Goal: Find specific fact: Find specific fact

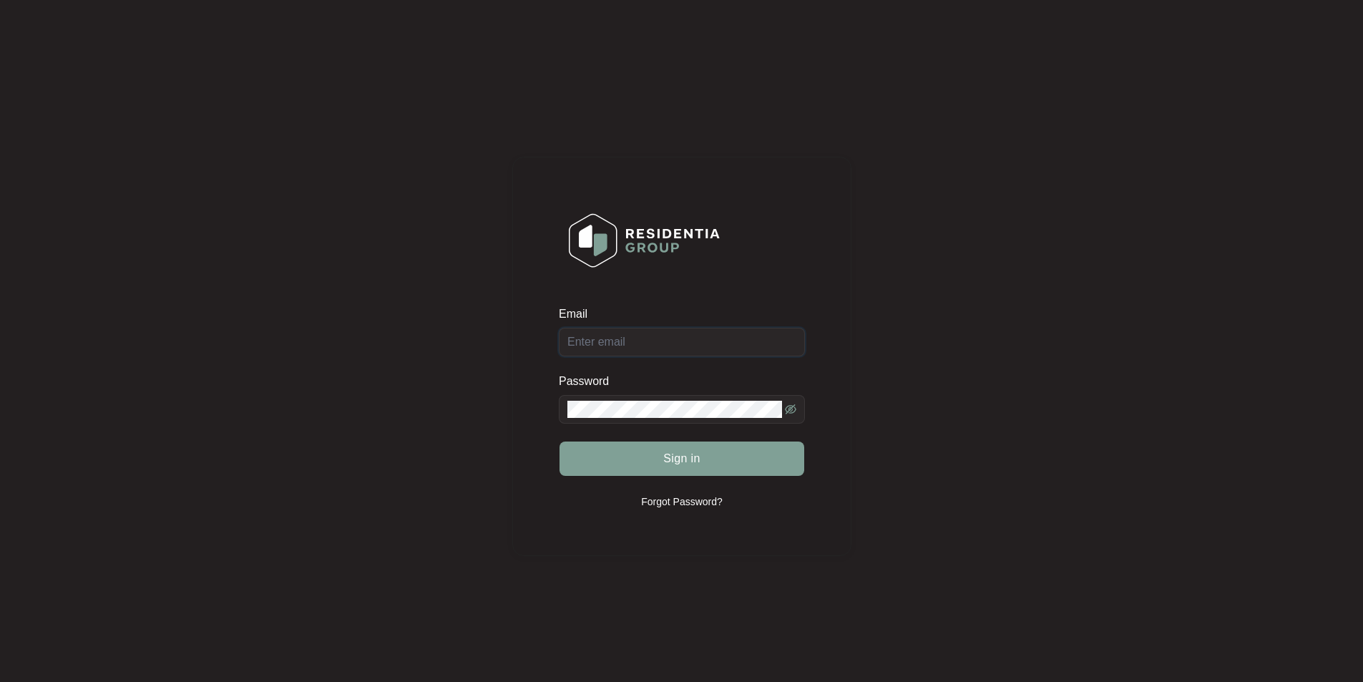
click at [626, 339] on input "Email" at bounding box center [682, 342] width 246 height 29
type input "[EMAIL_ADDRESS][DOMAIN_NAME]"
click at [560, 441] on button "Sign in" at bounding box center [682, 458] width 245 height 34
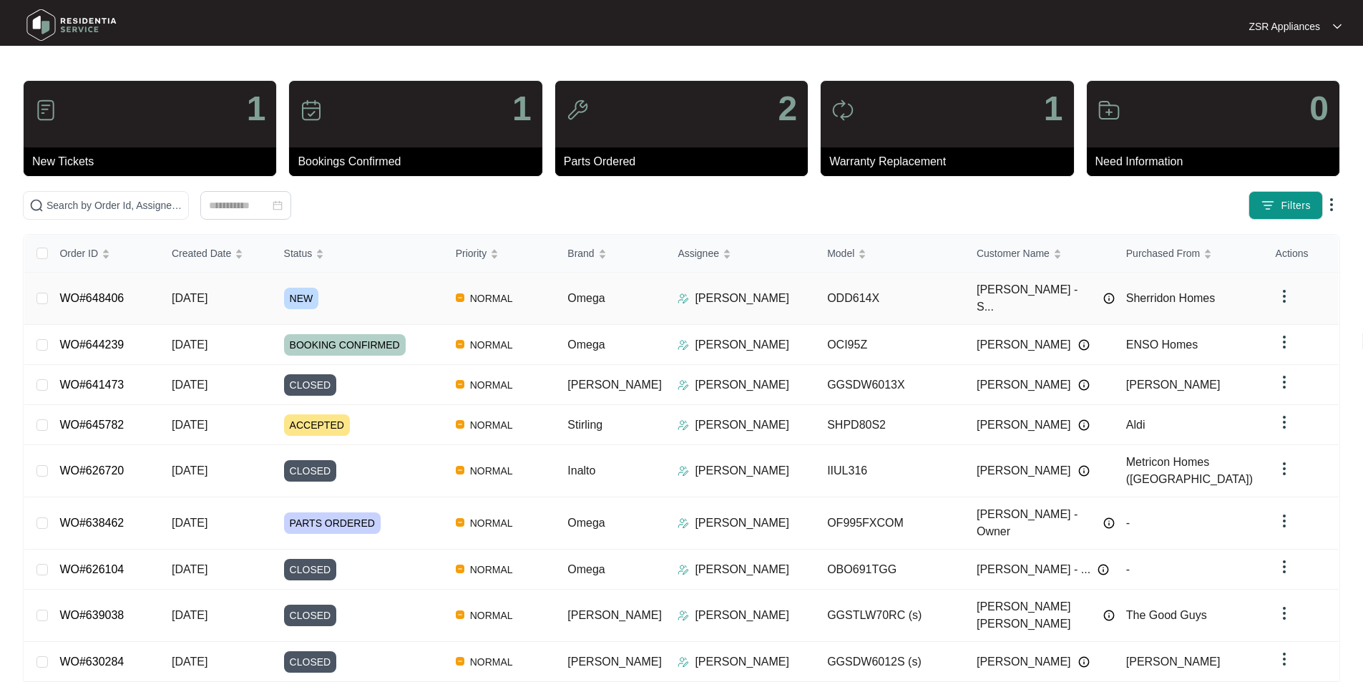
click at [102, 293] on link "WO#648406" at bounding box center [91, 298] width 64 height 12
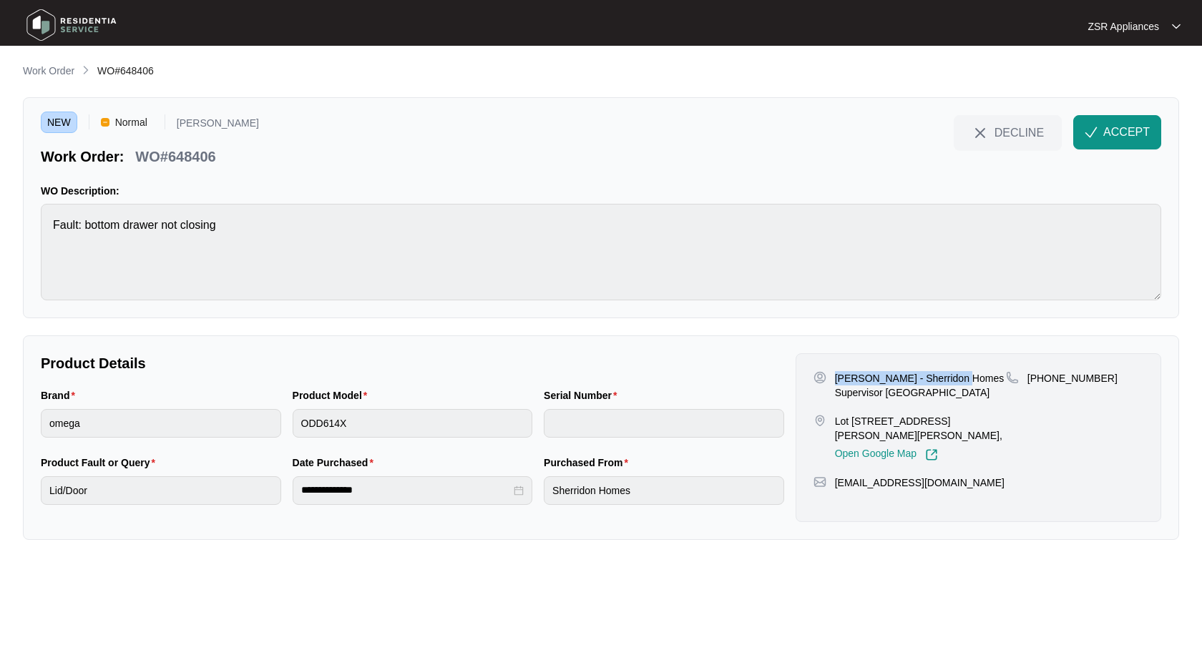
drag, startPoint x: 836, startPoint y: 376, endPoint x: 959, endPoint y: 374, distance: 122.4
click at [959, 374] on p "[PERSON_NAME] - Sherridon Homes Supervisor [GEOGRAPHIC_DATA]" at bounding box center [920, 385] width 171 height 29
click at [838, 414] on p "Lot [STREET_ADDRESS][PERSON_NAME][PERSON_NAME]," at bounding box center [920, 428] width 171 height 29
drag, startPoint x: 837, startPoint y: 418, endPoint x: 874, endPoint y: 415, distance: 36.6
click at [874, 415] on p "Lot [STREET_ADDRESS][PERSON_NAME][PERSON_NAME]," at bounding box center [920, 428] width 171 height 29
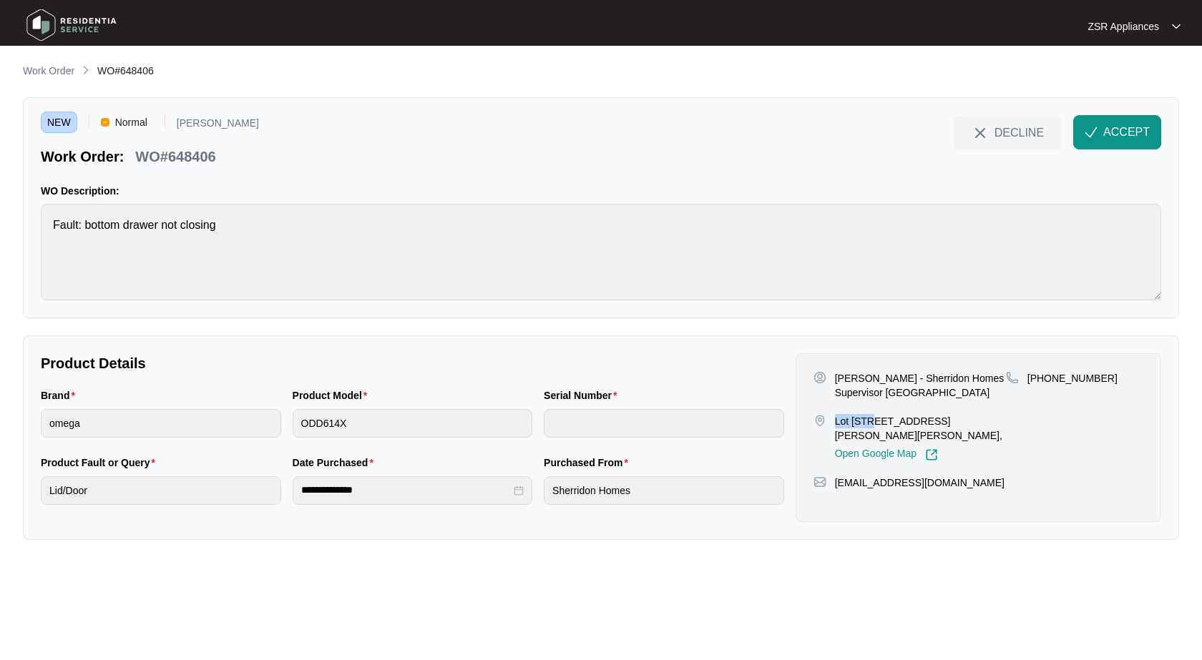
click at [854, 421] on p "Lot [STREET_ADDRESS][PERSON_NAME][PERSON_NAME]," at bounding box center [920, 428] width 171 height 29
drag, startPoint x: 835, startPoint y: 421, endPoint x: 950, endPoint y: 414, distance: 114.7
click at [950, 414] on p "Lot [STREET_ADDRESS][PERSON_NAME][PERSON_NAME]," at bounding box center [920, 428] width 171 height 29
copy p "Lot [STREET_ADDRESS][PERSON_NAME]"
click at [852, 375] on p "[PERSON_NAME] - Sherridon Homes Supervisor [GEOGRAPHIC_DATA]" at bounding box center [920, 385] width 171 height 29
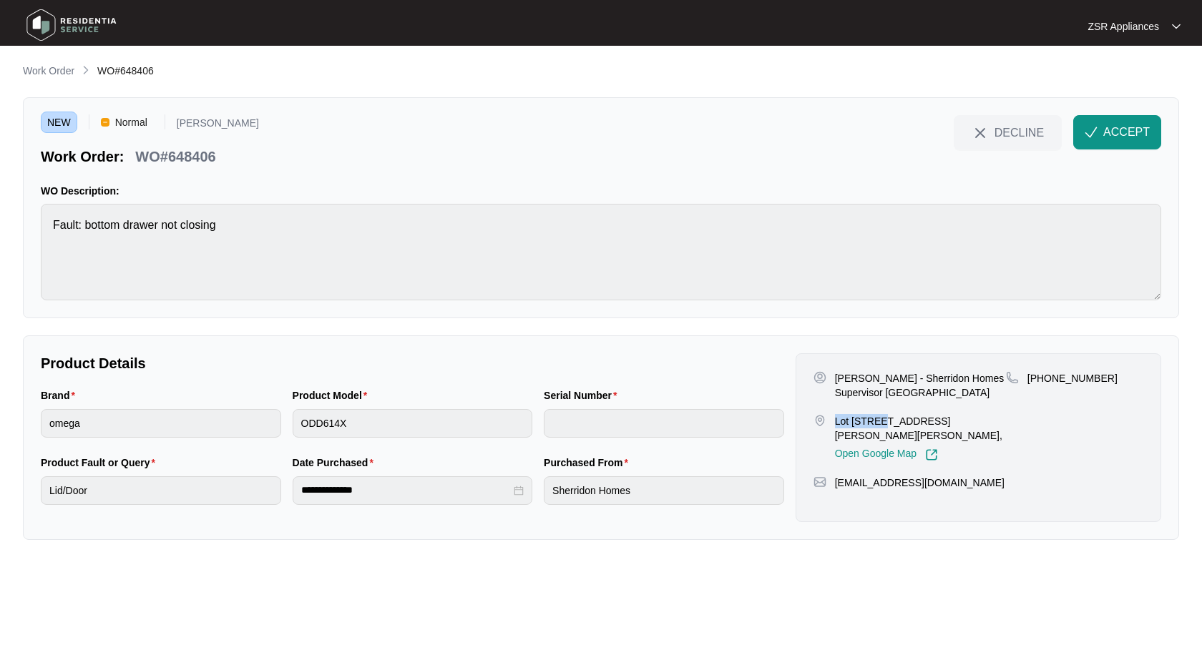
drag, startPoint x: 836, startPoint y: 423, endPoint x: 881, endPoint y: 421, distance: 44.4
click at [881, 421] on p "Lot [STREET_ADDRESS][PERSON_NAME][PERSON_NAME]," at bounding box center [920, 428] width 171 height 29
copy p "Lot 1810 S"
click at [869, 376] on p "[PERSON_NAME] - Sherridon Homes Supervisor [GEOGRAPHIC_DATA]" at bounding box center [920, 385] width 171 height 29
drag, startPoint x: 835, startPoint y: 423, endPoint x: 877, endPoint y: 424, distance: 42.2
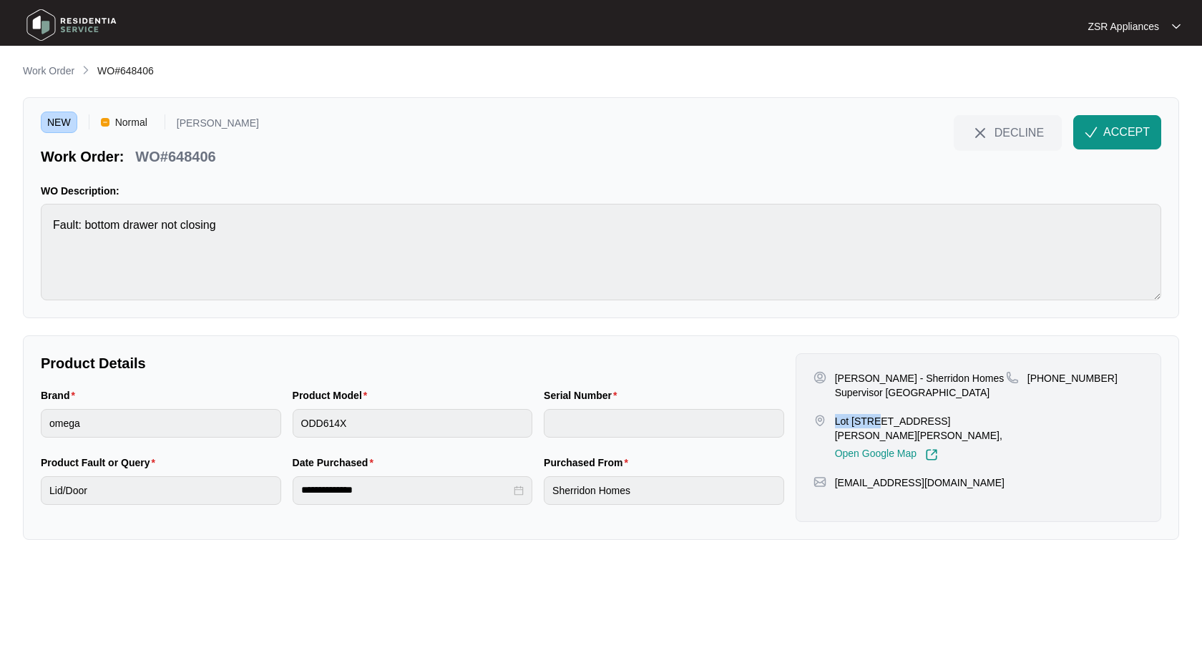
click at [877, 424] on p "Lot [STREET_ADDRESS][PERSON_NAME][PERSON_NAME]," at bounding box center [920, 428] width 171 height 29
copy p "Lot 1810"
click at [183, 157] on p "WO#648406" at bounding box center [175, 157] width 80 height 20
copy p "648406"
